Goal: Task Accomplishment & Management: Use online tool/utility

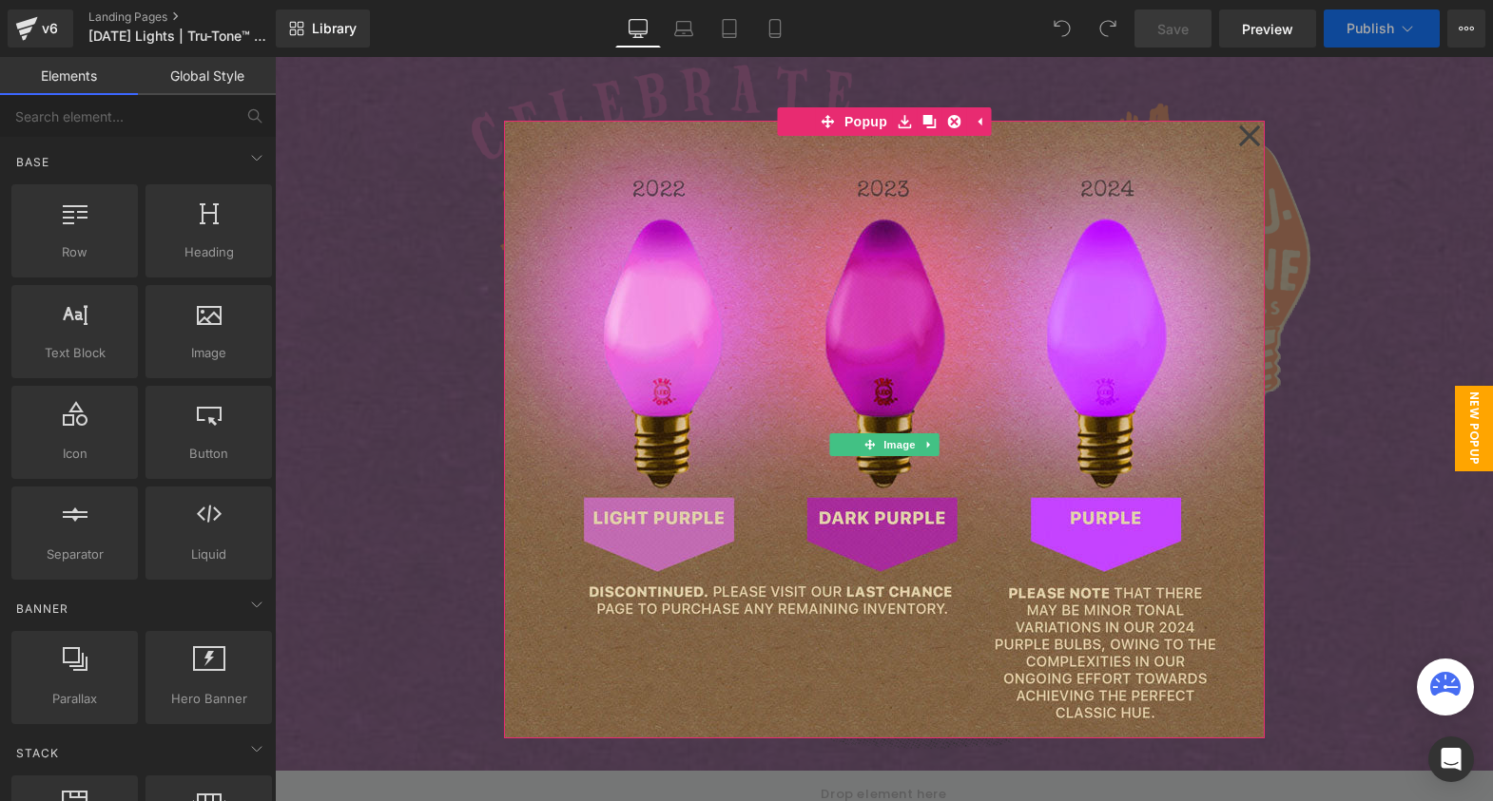
scroll to position [154, 0]
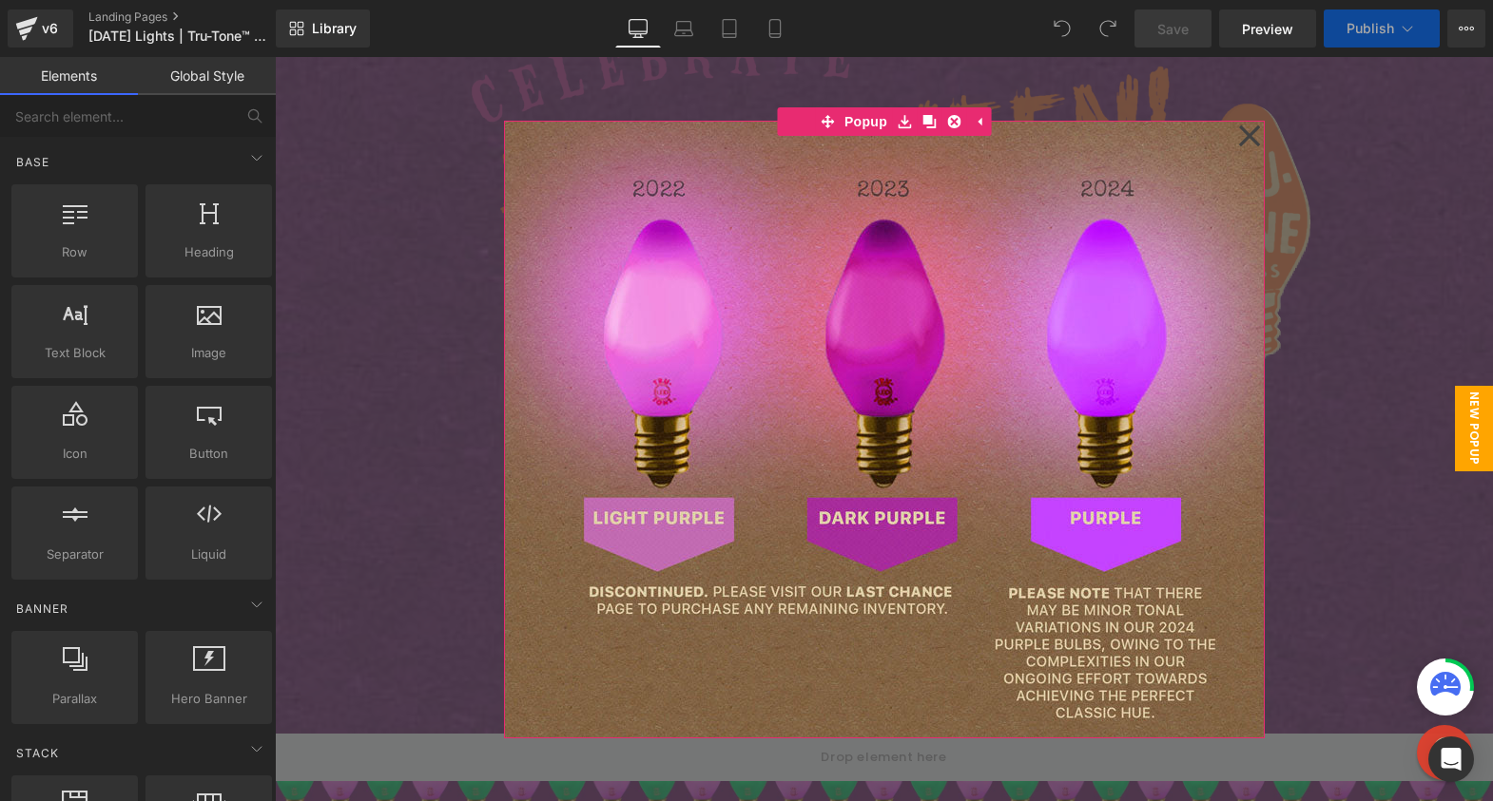
click at [1244, 136] on icon at bounding box center [1249, 135] width 23 height 95
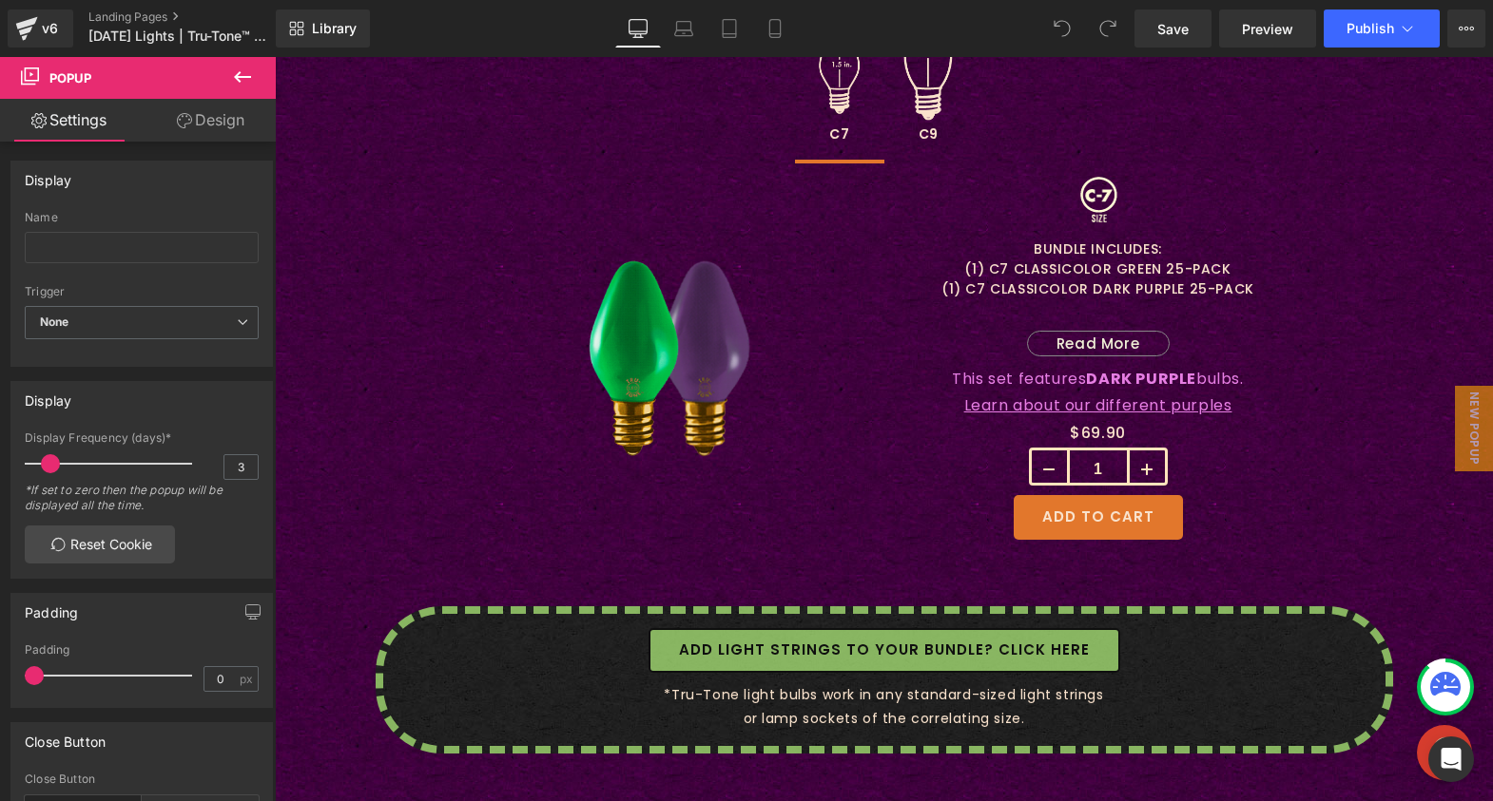
scroll to position [1558, 0]
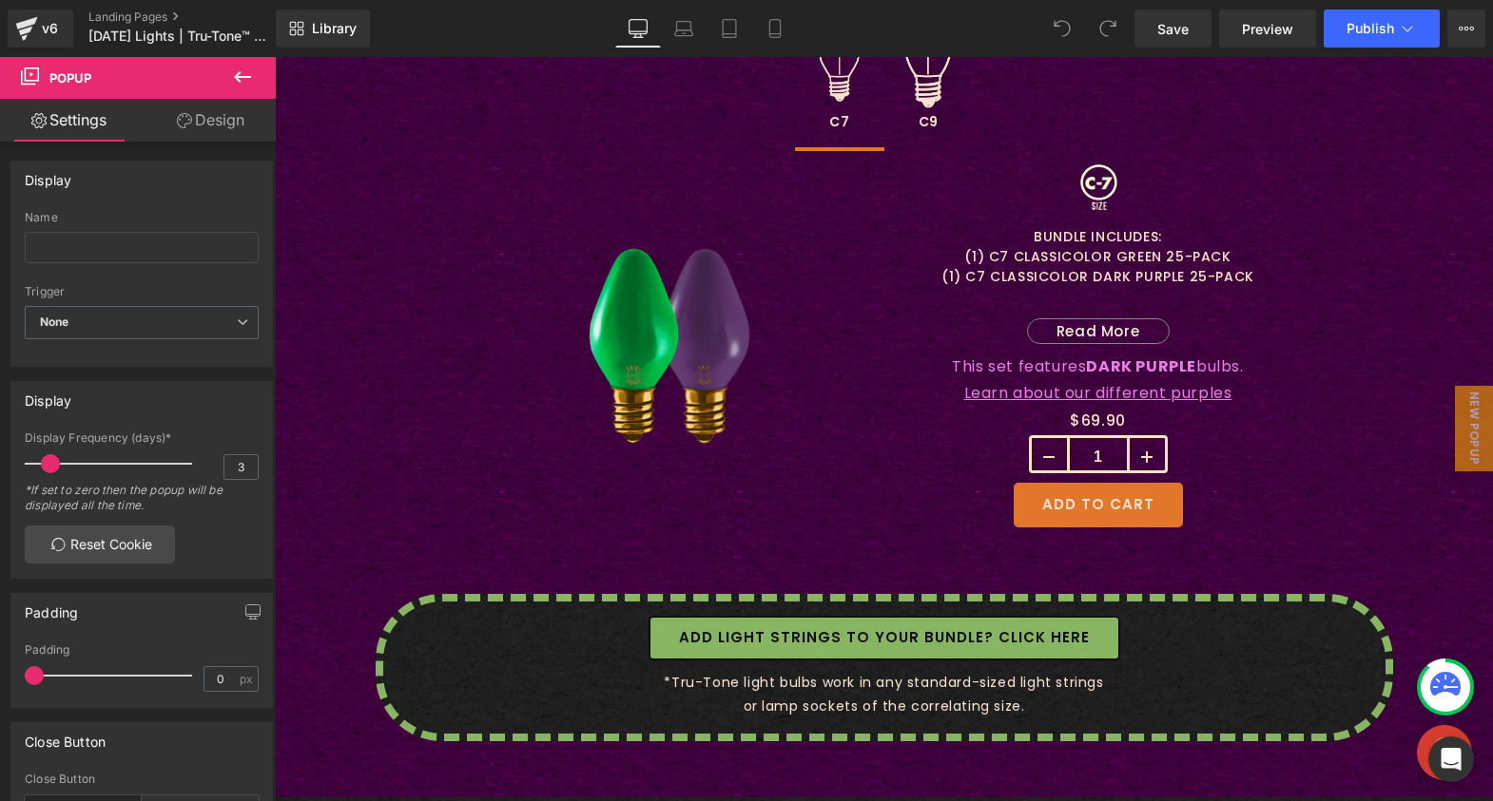
click at [1093, 267] on p "(1) C7 CLASSICOLOR DARK PURPLE 25-PACK" at bounding box center [1098, 277] width 428 height 20
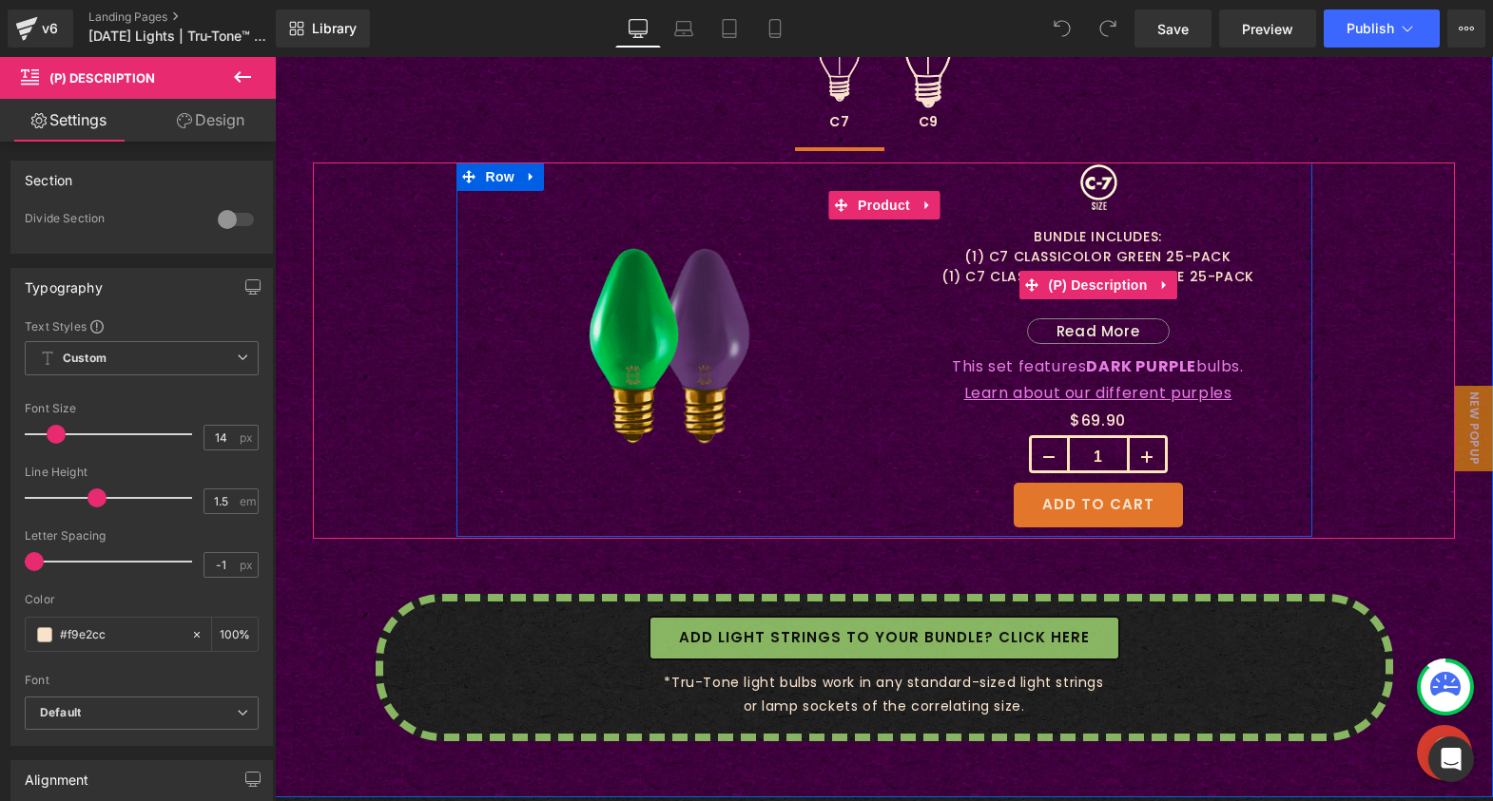
click at [987, 280] on p "(1) C7 CLASSICOLOR DARK PURPLE 25-PACK" at bounding box center [1098, 277] width 428 height 20
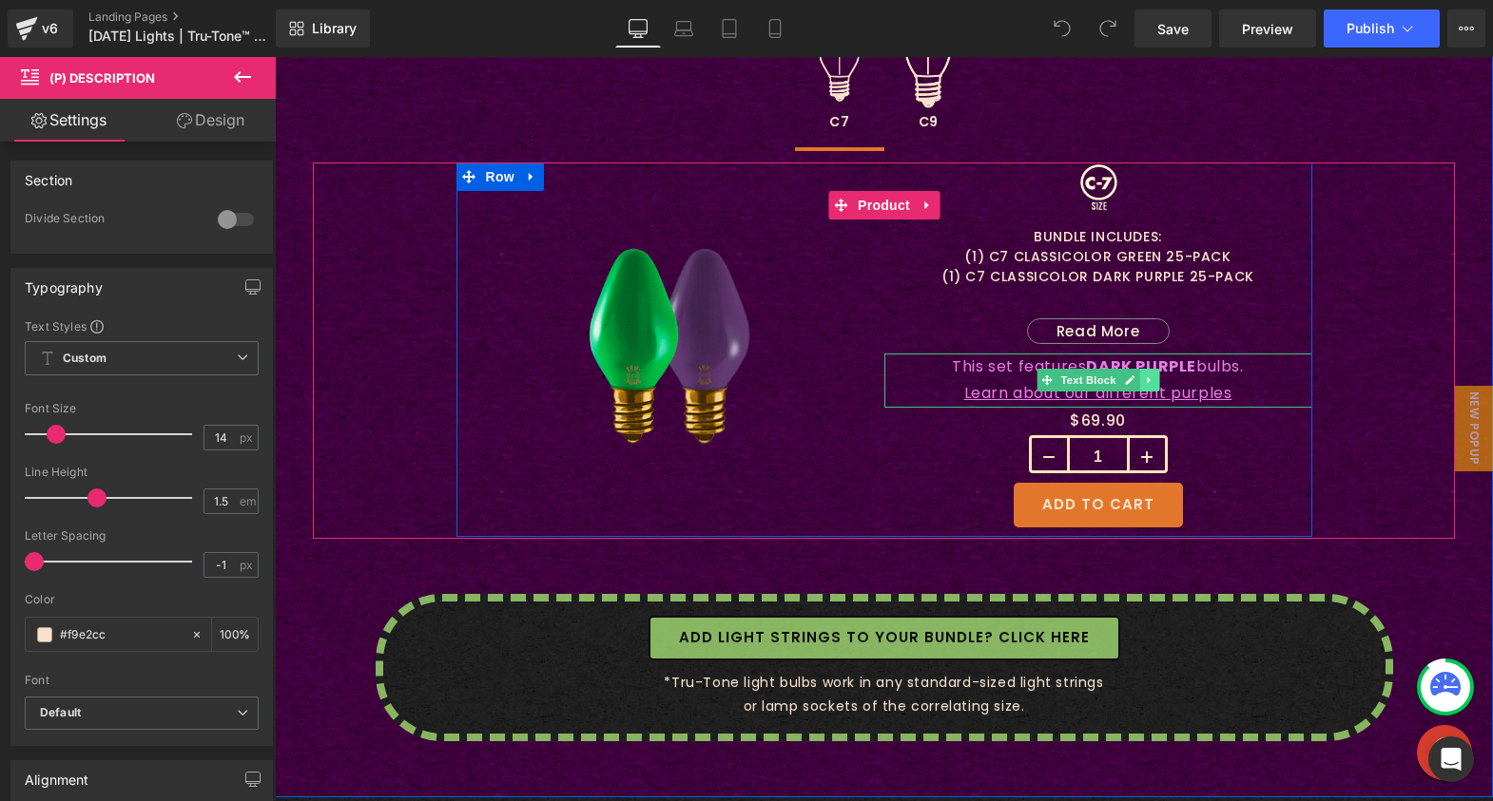
click at [1144, 382] on icon at bounding box center [1149, 380] width 10 height 11
click at [1153, 379] on icon at bounding box center [1158, 381] width 10 height 10
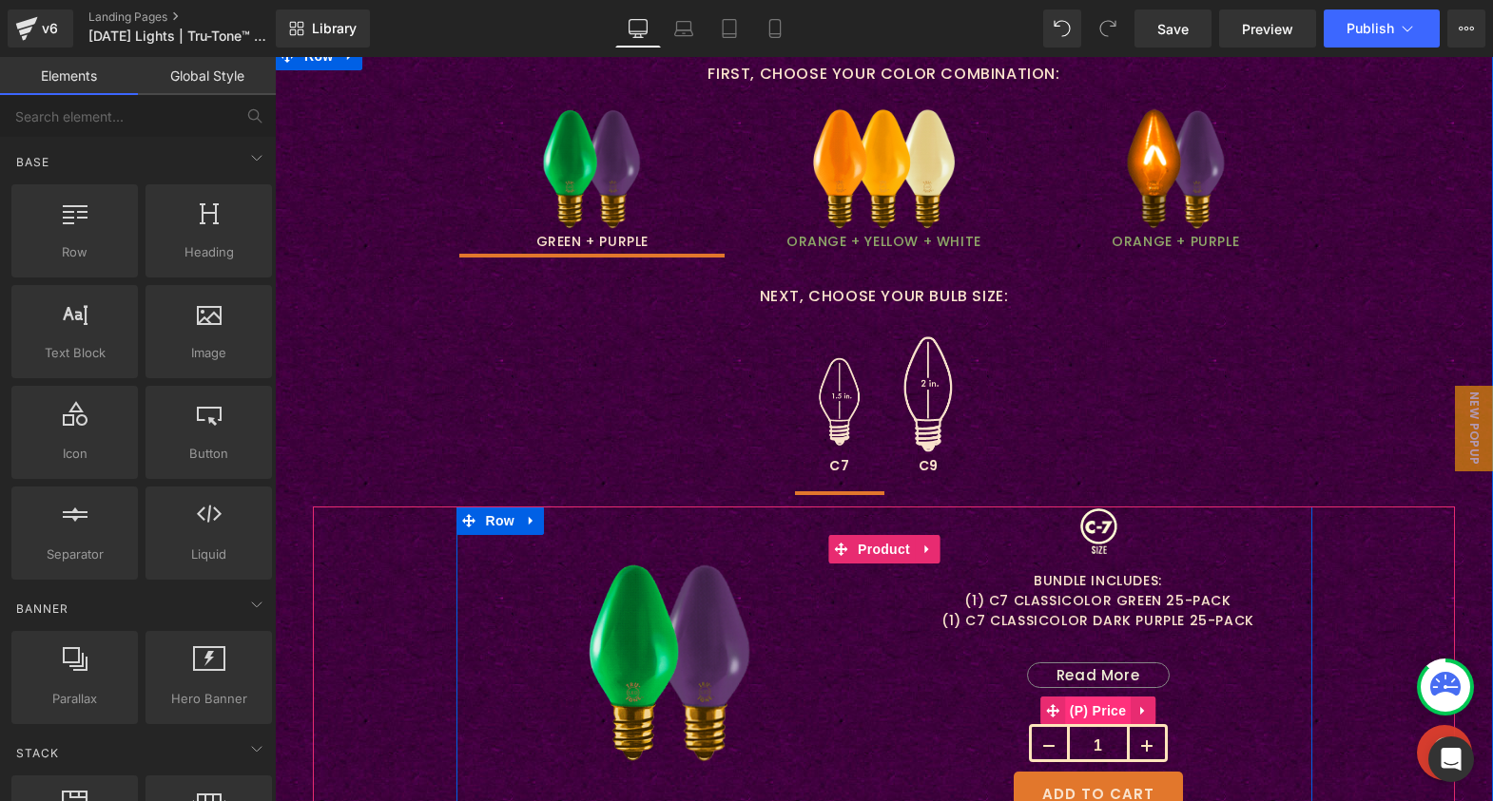
scroll to position [1213, 0]
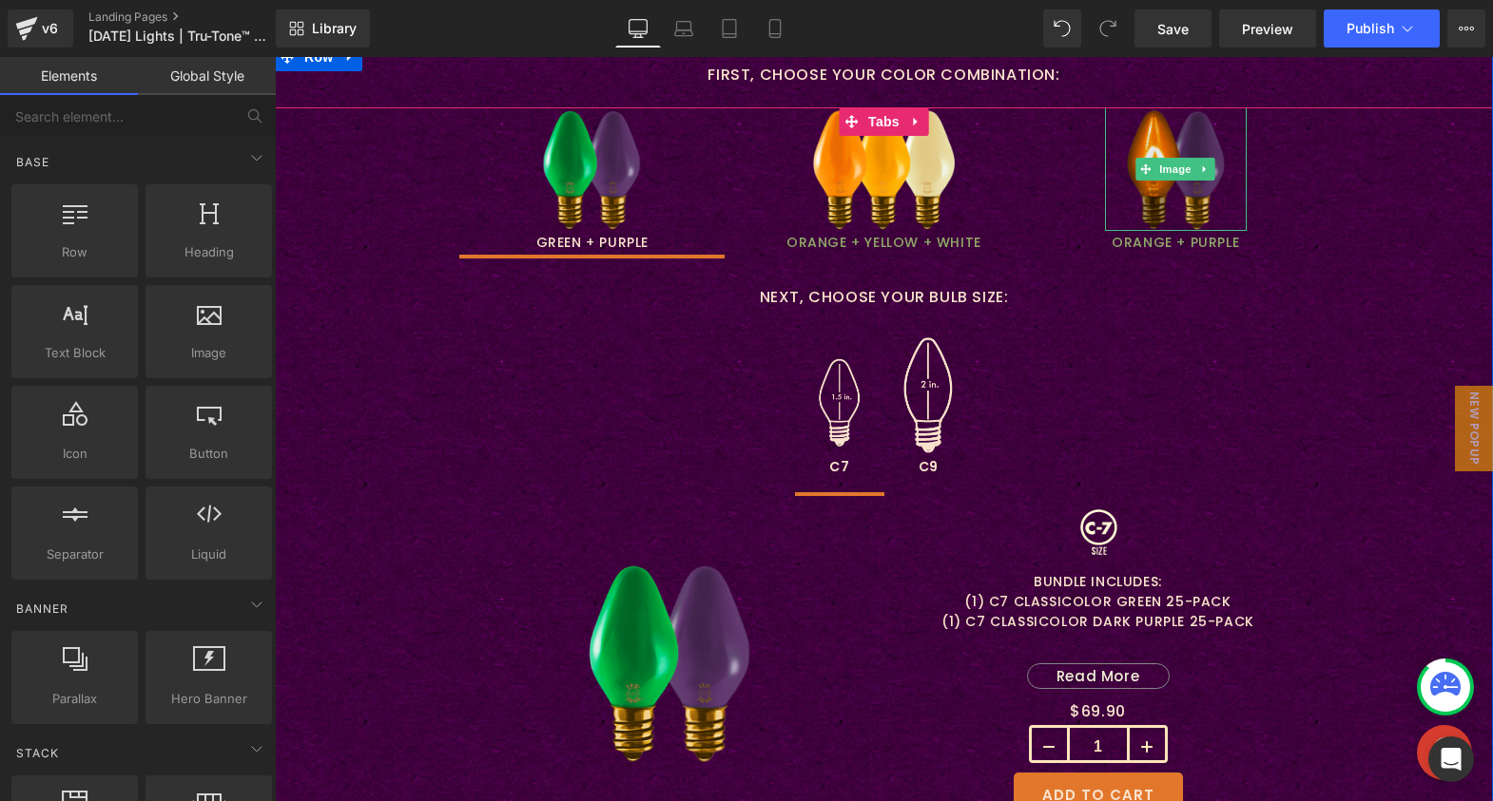
click at [1133, 205] on img at bounding box center [1176, 169] width 142 height 124
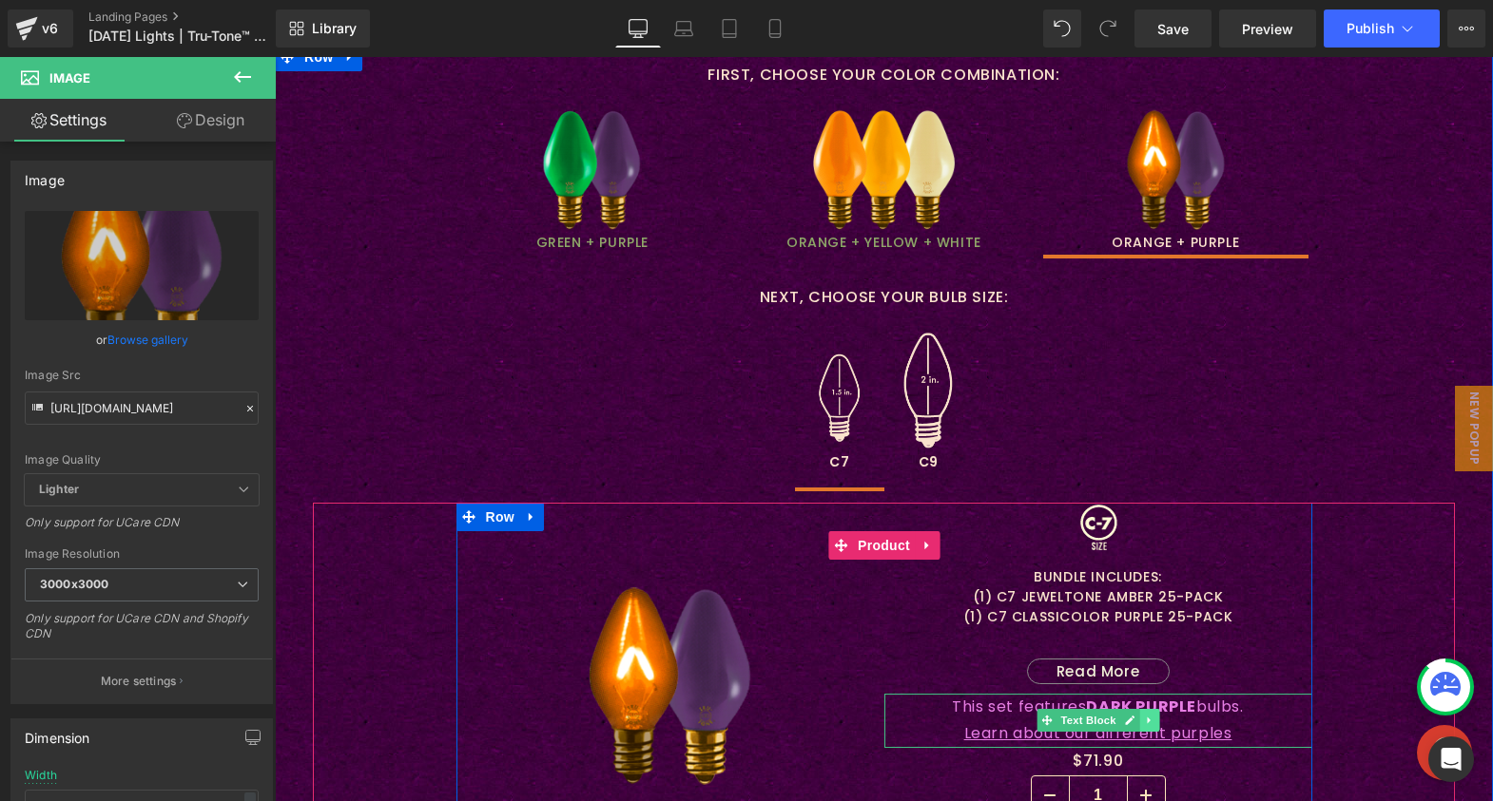
click at [1144, 716] on icon at bounding box center [1149, 720] width 10 height 11
click at [1148, 719] on link at bounding box center [1158, 720] width 20 height 23
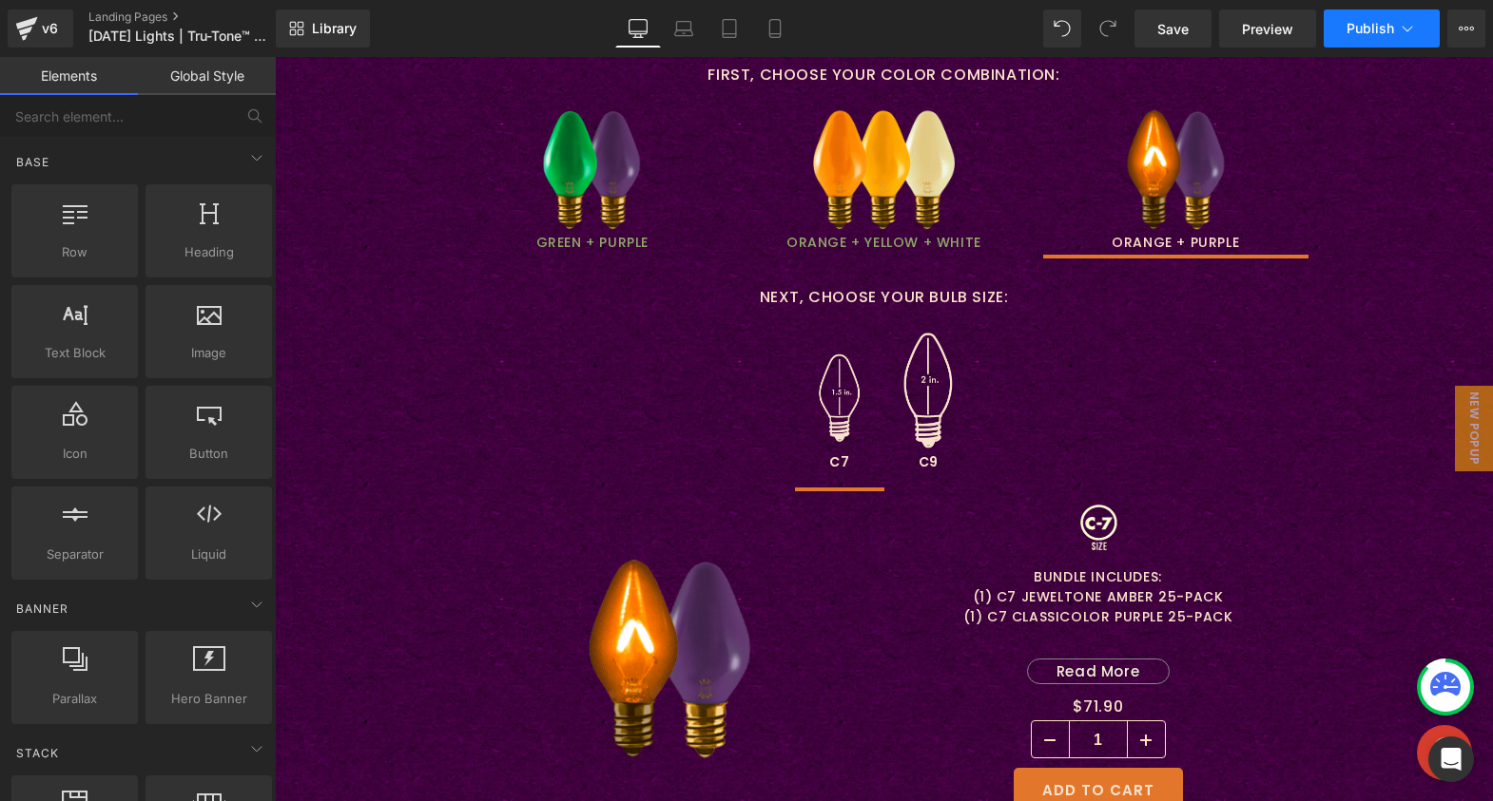
click at [1345, 41] on button "Publish" at bounding box center [1381, 29] width 116 height 38
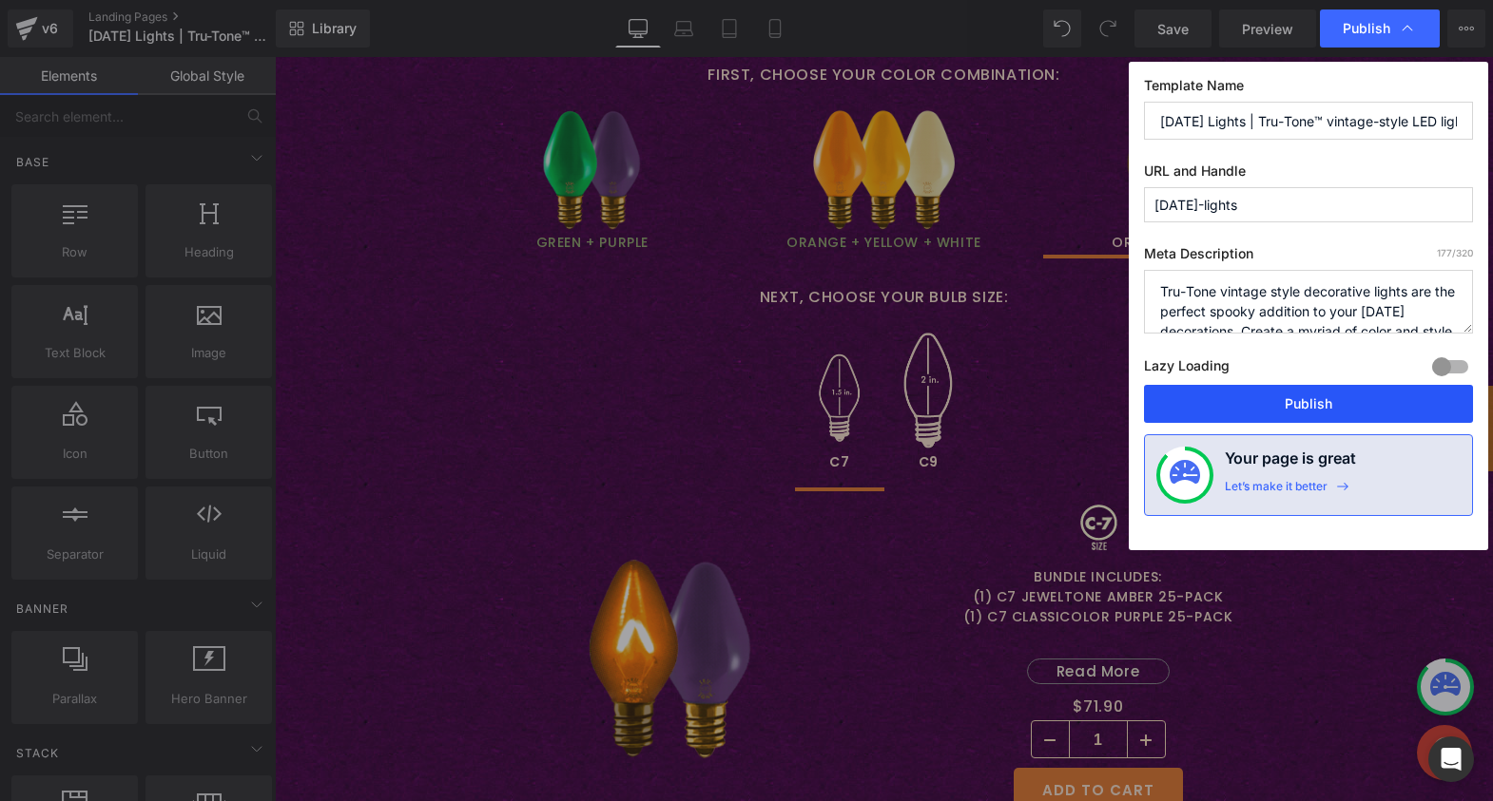
drag, startPoint x: 1310, startPoint y: 407, endPoint x: 1036, endPoint y: 348, distance: 280.1
click at [1310, 407] on button "Publish" at bounding box center [1308, 404] width 329 height 38
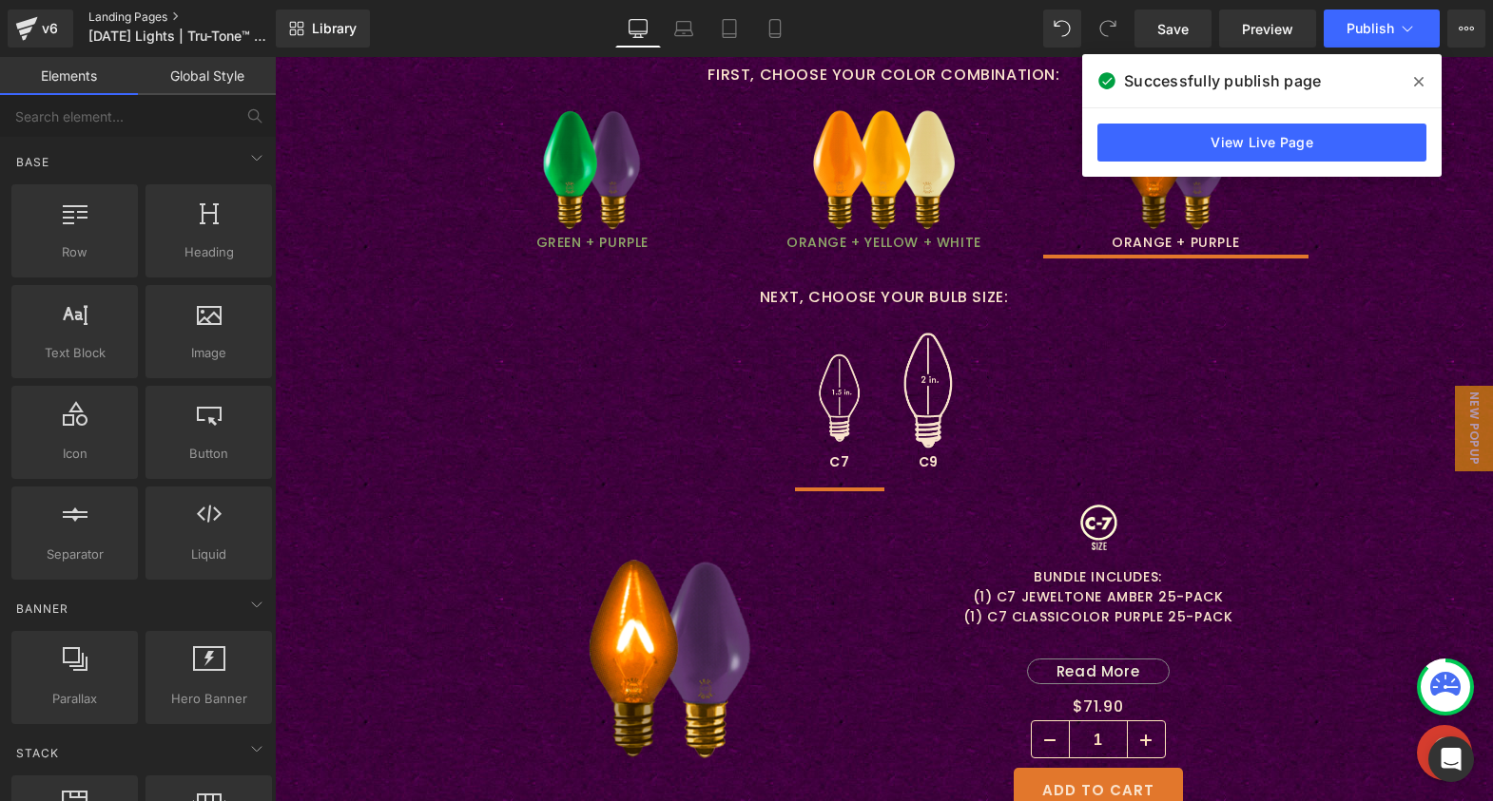
click at [127, 15] on link "Landing Pages" at bounding box center [197, 17] width 219 height 15
